Goal: Task Accomplishment & Management: Complete application form

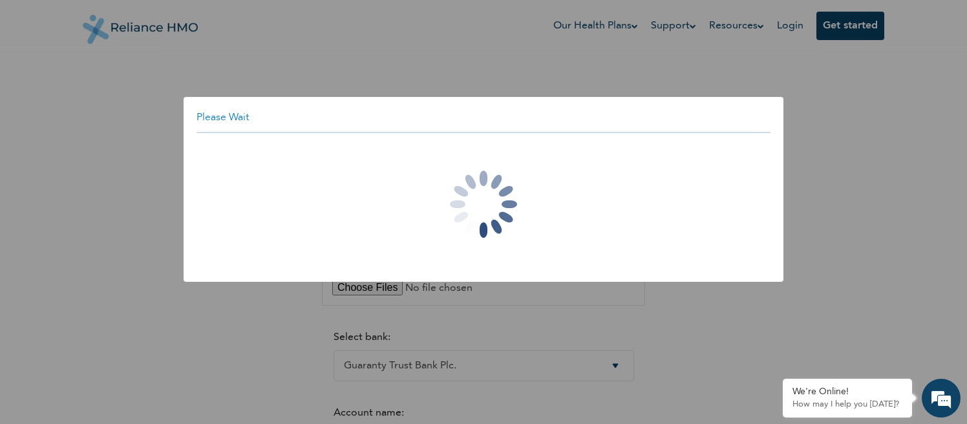
select select "9"
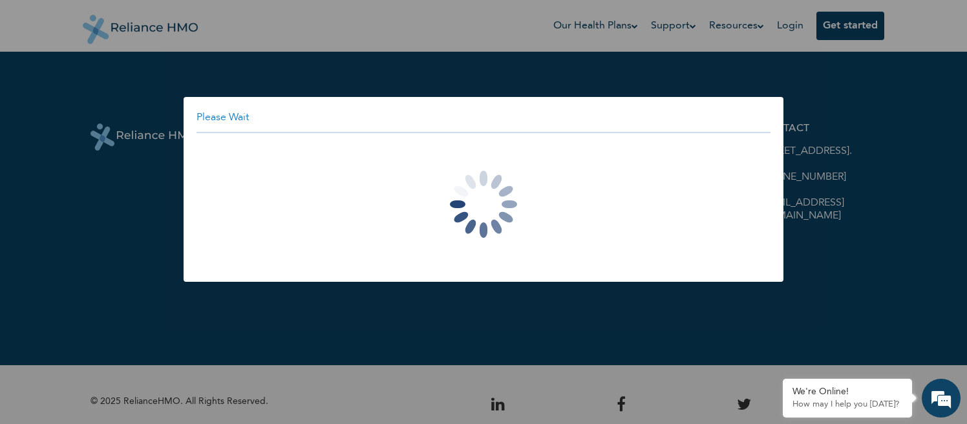
scroll to position [740, 0]
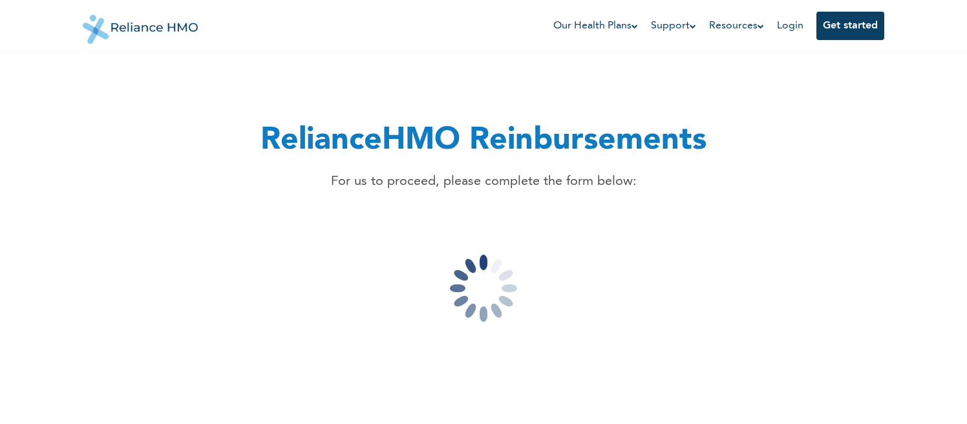
scroll to position [740, 0]
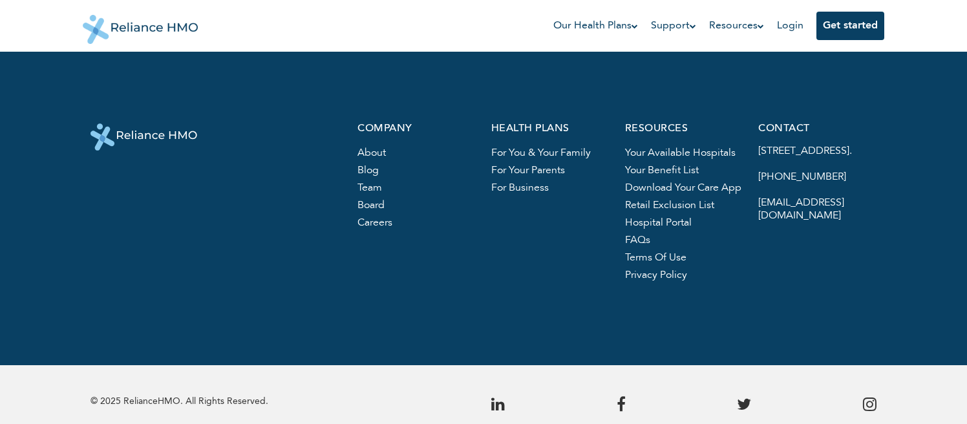
select select "-1"
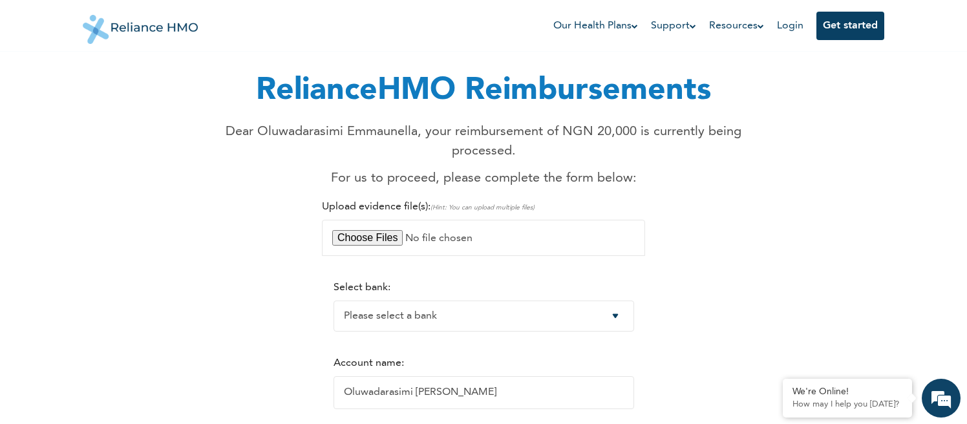
scroll to position [7, 0]
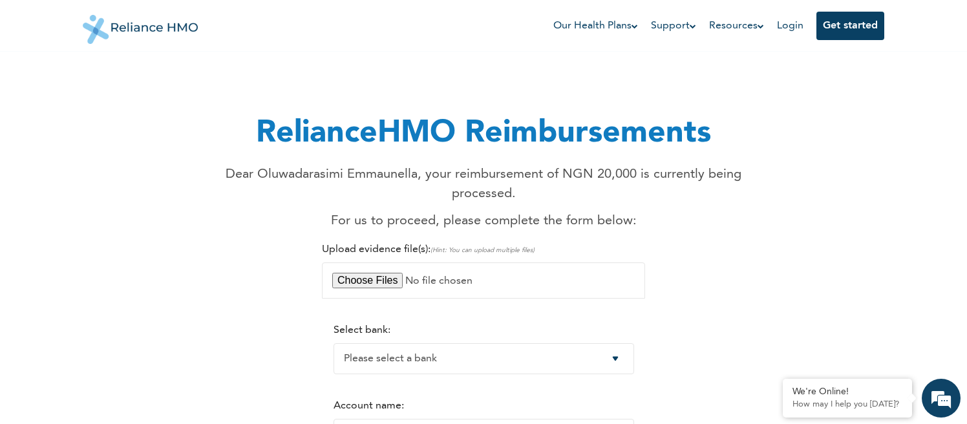
click at [393, 262] on input "file" at bounding box center [483, 280] width 323 height 36
type input "C:\fakepath\1000555211.jpg"
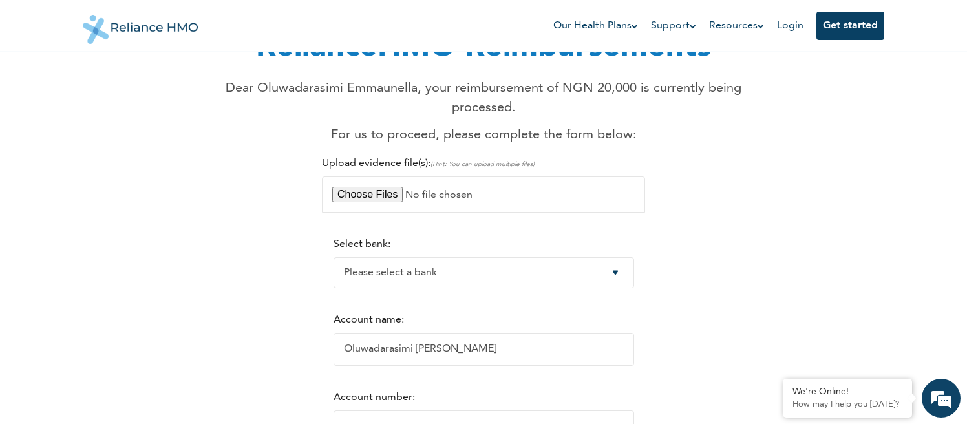
scroll to position [127, 0]
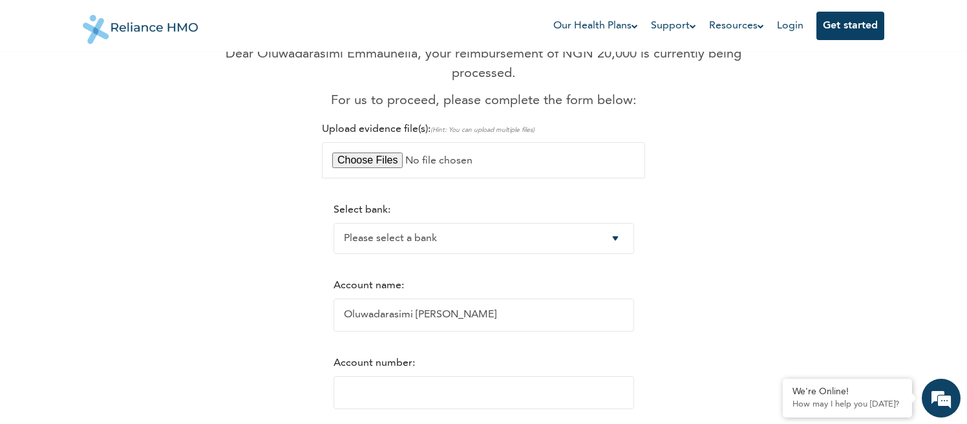
click at [626, 223] on select "Please select a bank Access Bank Plc. Citibank Nigeria Limited Access Bank (Dia…" at bounding box center [484, 238] width 301 height 31
select select "9"
click at [334, 223] on select "Please select a bank Access Bank Plc. Citibank Nigeria Limited Access Bank (Dia…" at bounding box center [484, 238] width 301 height 31
click at [546, 307] on input "Oluwadarasimi [PERSON_NAME]" at bounding box center [484, 315] width 301 height 33
click at [462, 299] on input "Oluwadarasimi [PERSON_NAME]" at bounding box center [484, 315] width 301 height 33
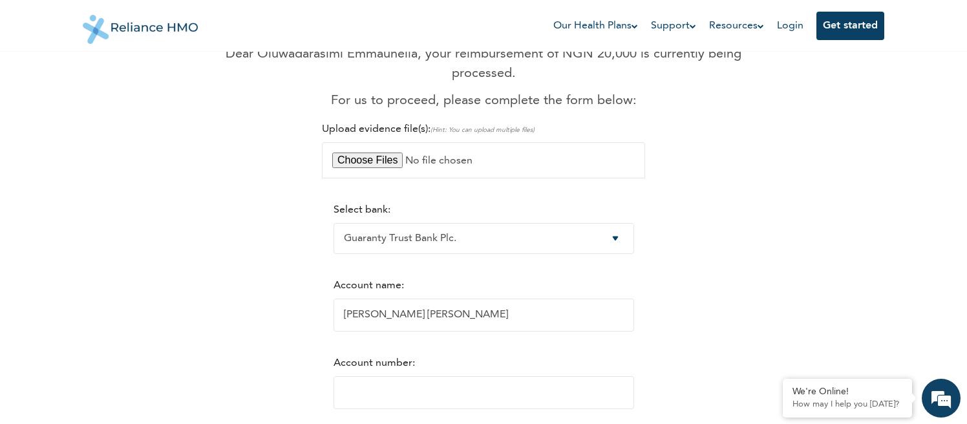
type input "[PERSON_NAME] [PERSON_NAME]"
click at [385, 381] on input "Account number:" at bounding box center [484, 392] width 301 height 33
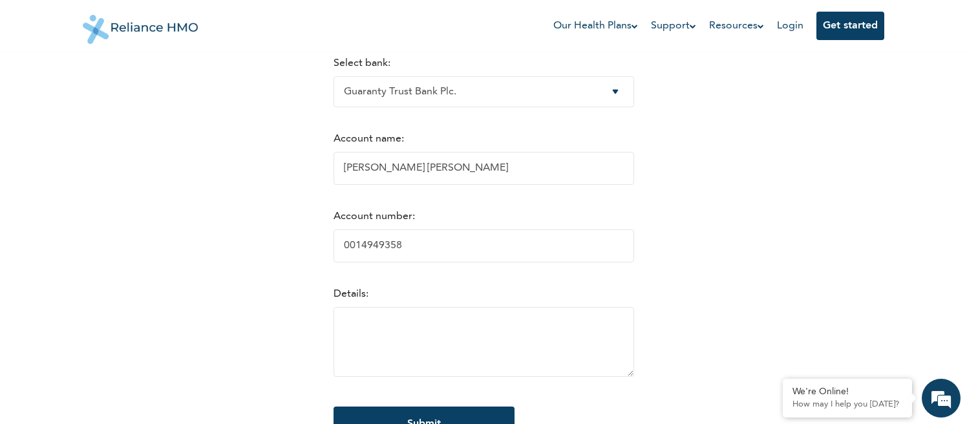
scroll to position [308, 0]
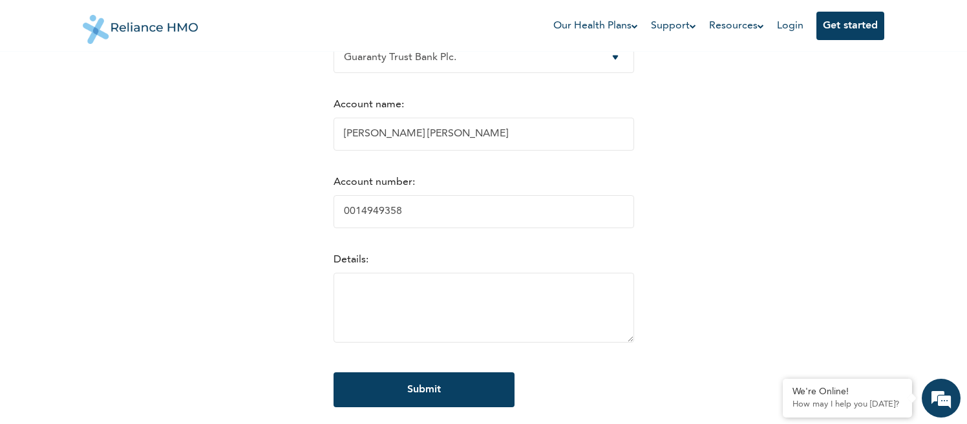
type input "0014949358"
click at [382, 273] on textarea at bounding box center [484, 308] width 301 height 70
type textarea "R"
type textarea "e"
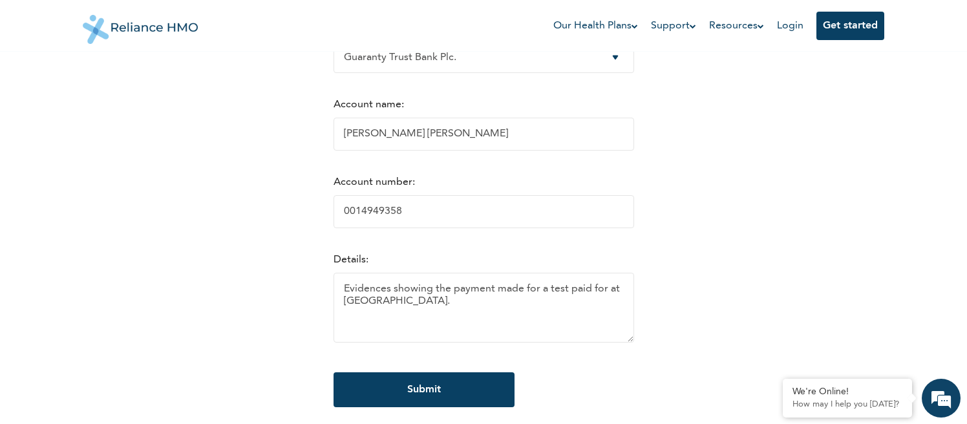
click at [579, 273] on textarea "Evidences showing the payment made for a test paid for at [GEOGRAPHIC_DATA]." at bounding box center [484, 308] width 301 height 70
type textarea "Evidences showing the payment made for a test at [GEOGRAPHIC_DATA]."
click at [433, 372] on input "Submit" at bounding box center [424, 389] width 181 height 35
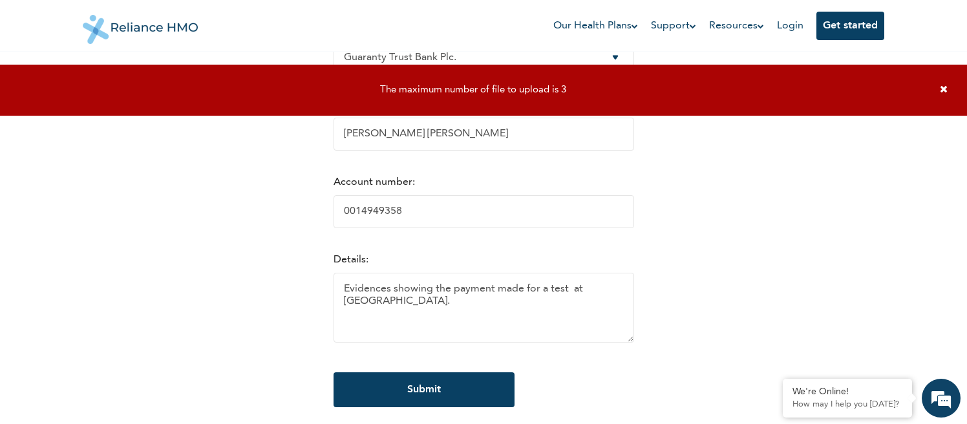
click at [943, 85] on icon at bounding box center [944, 89] width 8 height 10
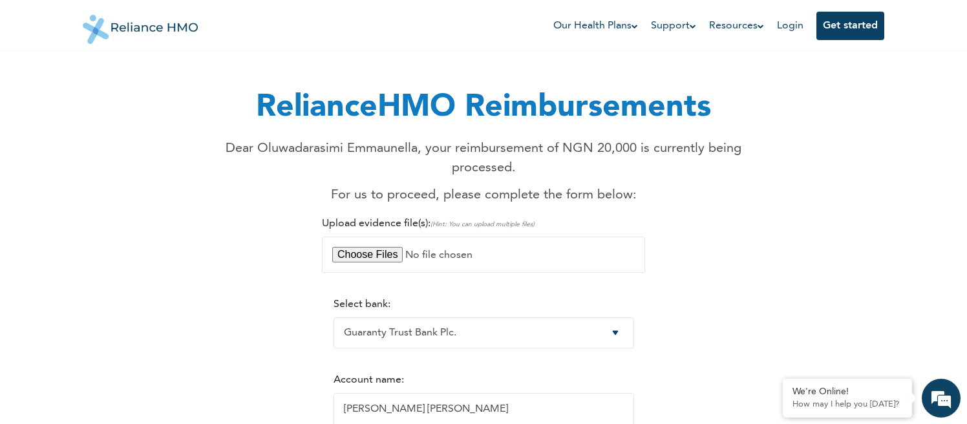
scroll to position [0, 0]
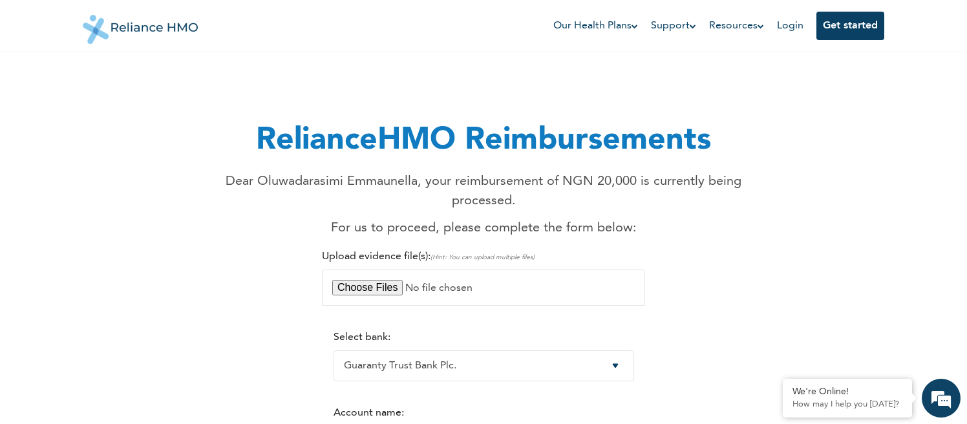
click at [429, 270] on input "file" at bounding box center [483, 288] width 323 height 36
type input "C:\fakepath\Medical Report (1).pdf"
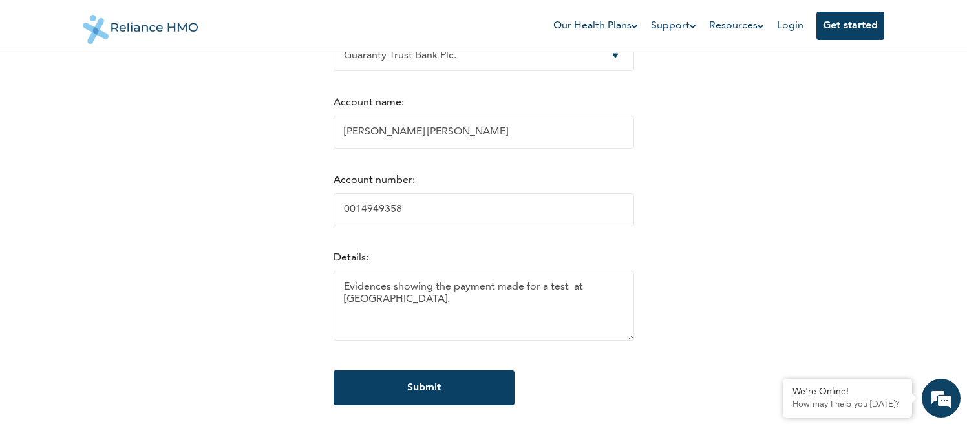
scroll to position [336, 0]
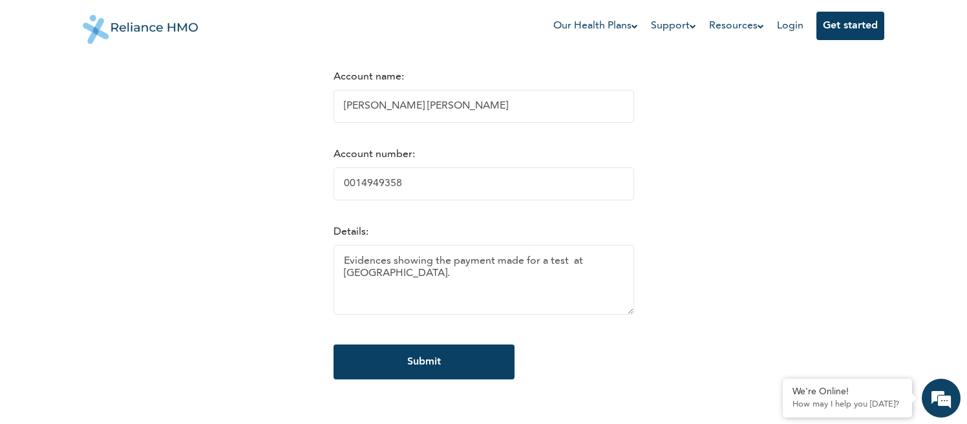
click at [416, 345] on input "Submit" at bounding box center [424, 362] width 181 height 35
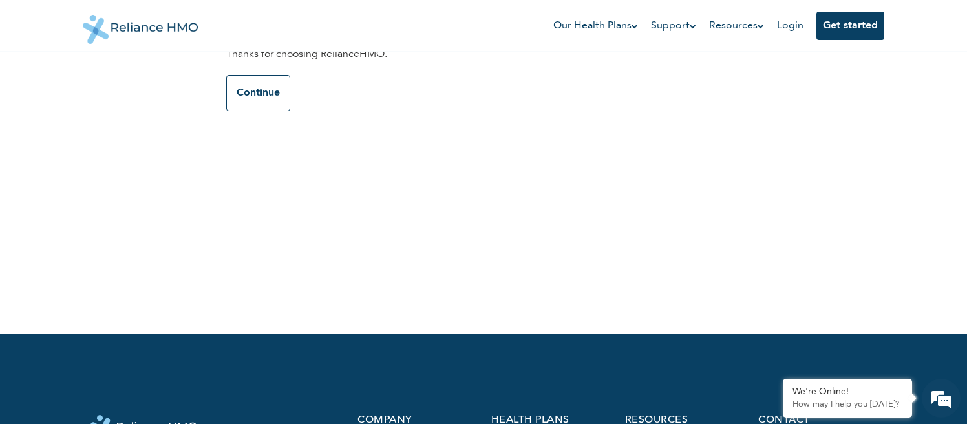
scroll to position [0, 0]
